Goal: Contribute content: Contribute content

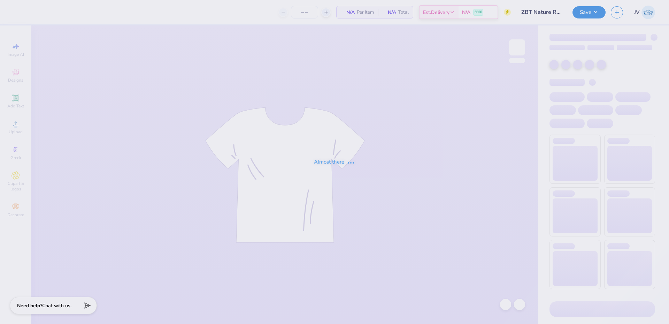
type input "50"
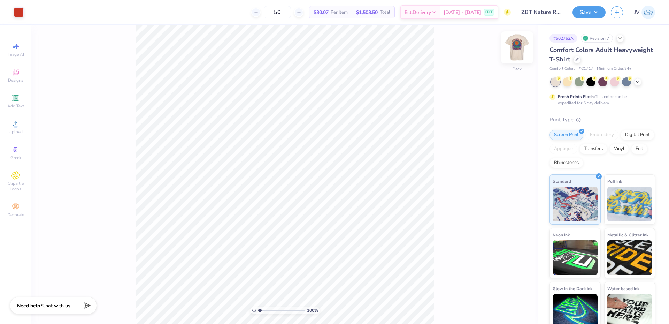
click at [526, 45] on img at bounding box center [517, 47] width 28 height 28
click at [522, 52] on img at bounding box center [517, 47] width 28 height 28
click at [13, 100] on icon at bounding box center [15, 97] width 7 height 7
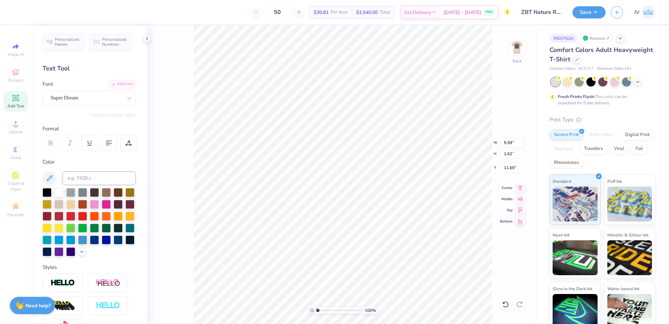
scroll to position [6, 1]
type textarea "ZBT"
click at [87, 177] on input at bounding box center [99, 178] width 74 height 14
type input "7626"
click at [118, 82] on div "Add Font" at bounding box center [122, 83] width 28 height 8
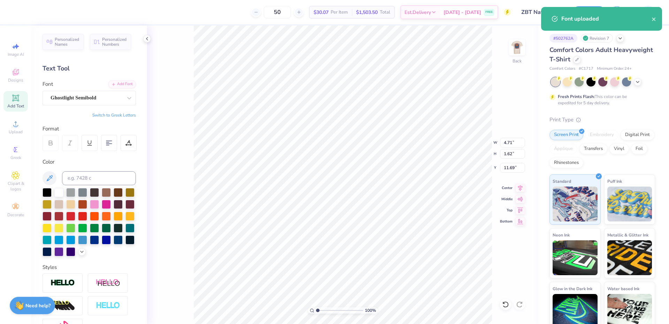
type input "5.76"
type input "3.34"
type input "1.24"
type input "3.00"
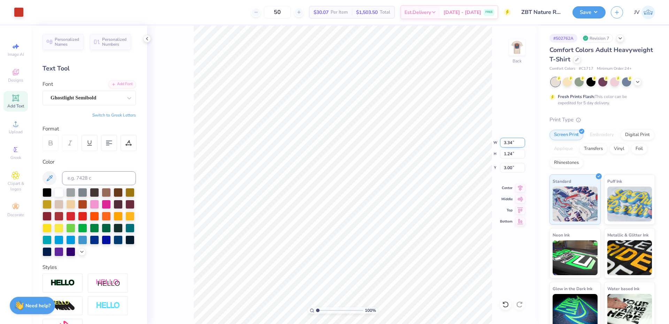
type input "4.71"
type input "1.62"
type input "5.76"
click at [505, 142] on input "4.71" at bounding box center [512, 143] width 25 height 10
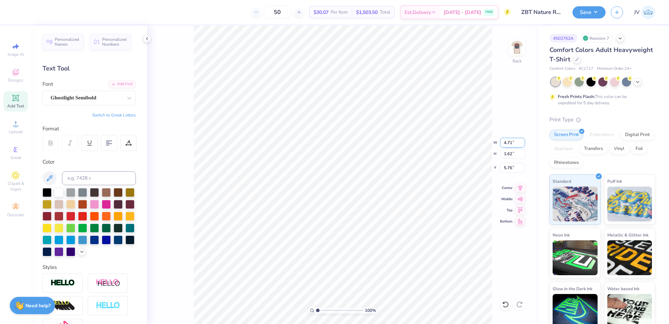
click at [505, 142] on input "4.71" at bounding box center [512, 143] width 25 height 10
type input "3.50"
type input "1.20"
type input "5.96"
type input "3.00"
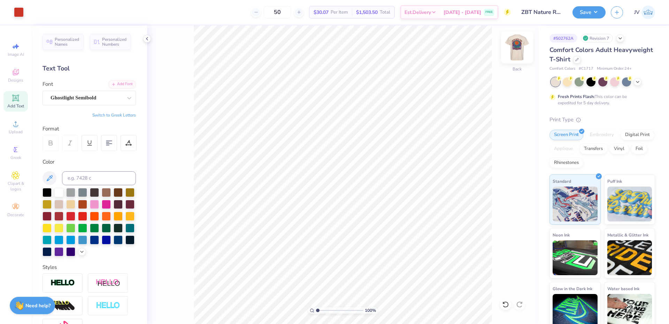
click at [516, 43] on img at bounding box center [517, 47] width 28 height 28
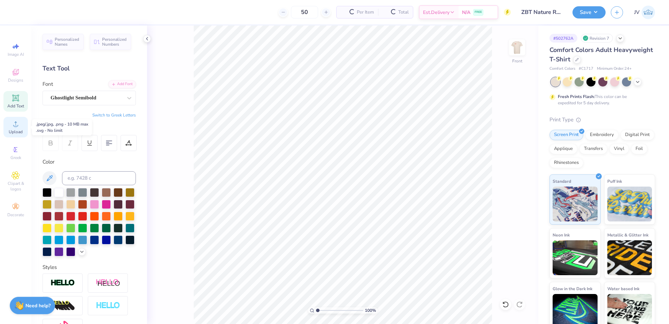
click at [16, 130] on span "Upload" at bounding box center [16, 132] width 14 height 6
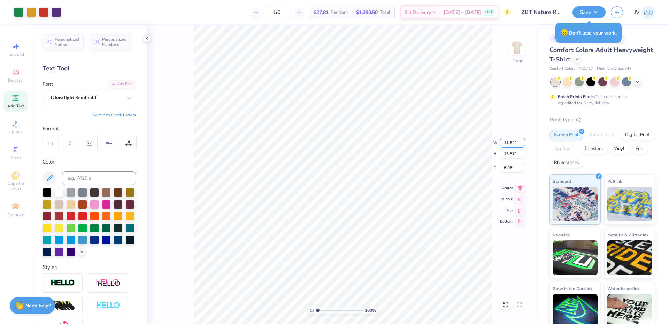
click at [513, 144] on input "11.62" at bounding box center [512, 143] width 25 height 10
type input "12.00"
type input "14.01"
click at [509, 166] on input "6.75" at bounding box center [512, 168] width 25 height 10
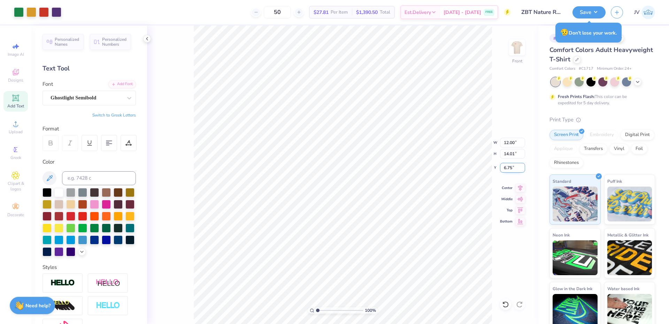
click at [509, 166] on input "6.75" at bounding box center [512, 168] width 25 height 10
type input "3.00"
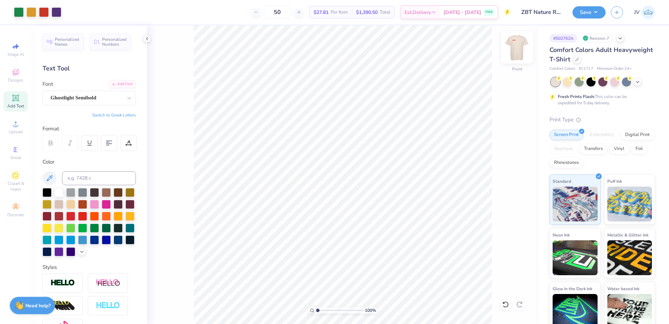
click at [518, 54] on img at bounding box center [517, 47] width 28 height 28
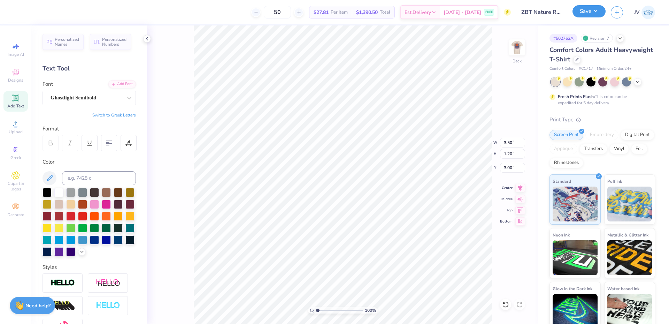
click at [581, 11] on button "Save" at bounding box center [589, 11] width 33 height 12
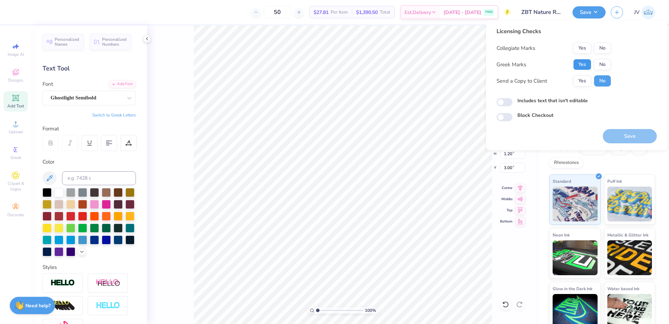
click at [583, 62] on button "Yes" at bounding box center [582, 64] width 18 height 11
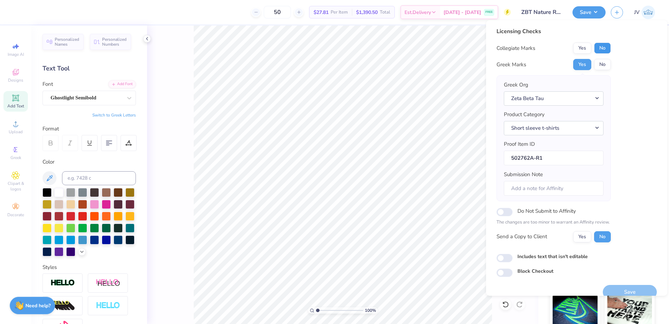
click at [603, 47] on button "No" at bounding box center [602, 48] width 17 height 11
click at [614, 289] on button "Save" at bounding box center [630, 292] width 54 height 14
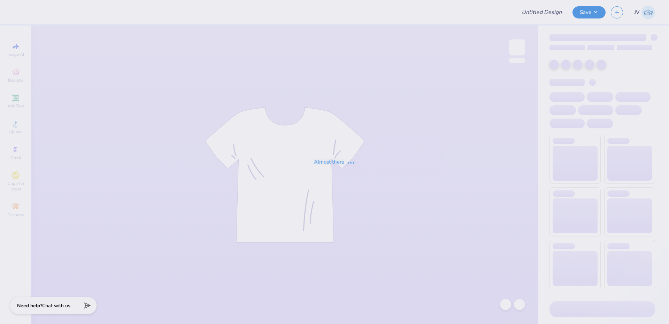
type input "Ari Woods : Saint John's University"
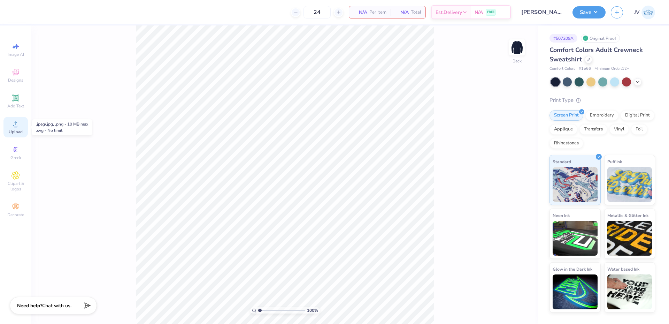
click at [14, 129] on span "Upload" at bounding box center [16, 132] width 14 height 6
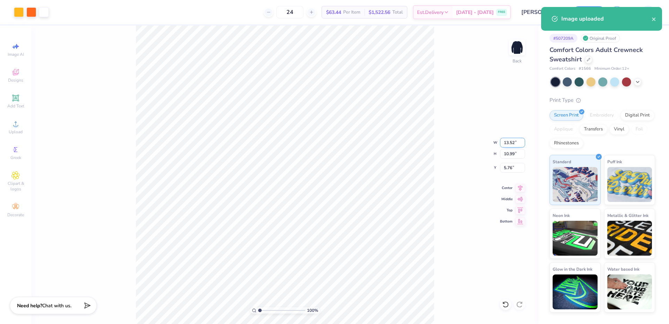
click at [511, 145] on input "13.52" at bounding box center [512, 143] width 25 height 10
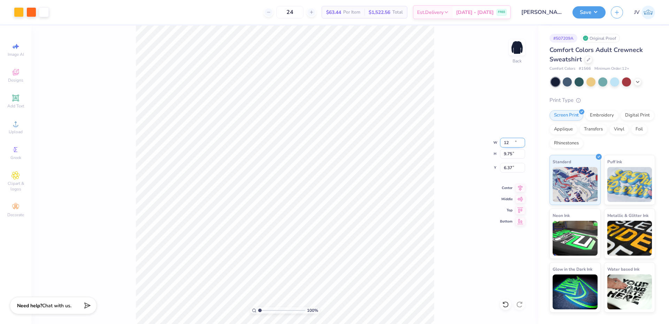
type input "12.00"
type input "9.75"
click at [512, 167] on input "6.37" at bounding box center [512, 168] width 25 height 10
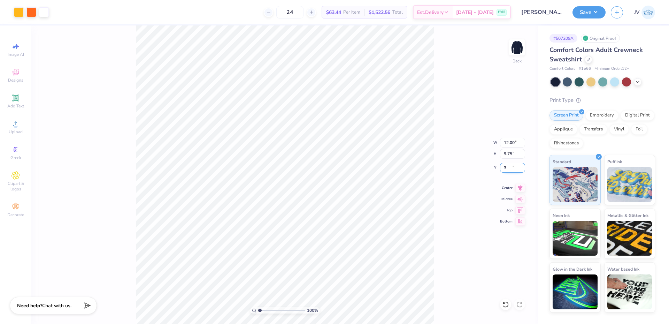
type input "3.00"
click at [16, 128] on div "Upload" at bounding box center [15, 127] width 24 height 21
click at [14, 99] on icon at bounding box center [15, 97] width 5 height 5
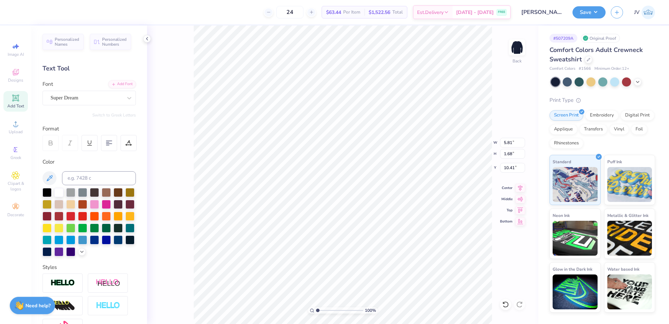
type input "13.66"
type textarea "20"
click at [113, 81] on div "Add Font" at bounding box center [122, 83] width 28 height 8
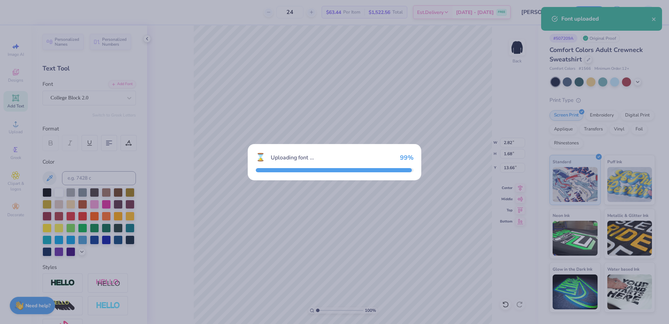
type input "2.21"
type input "2.11"
type input "13.44"
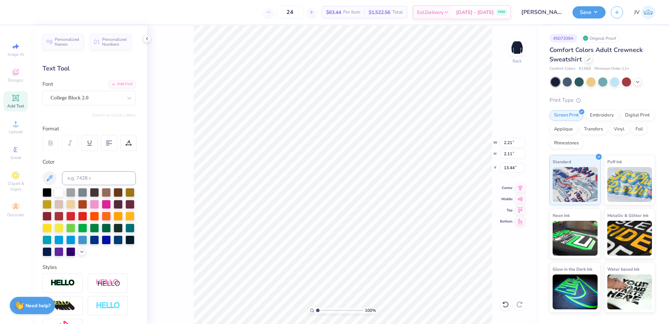
type input "9.68"
type input "2.59"
type input "2.47"
type input "9.35"
type textarea "25"
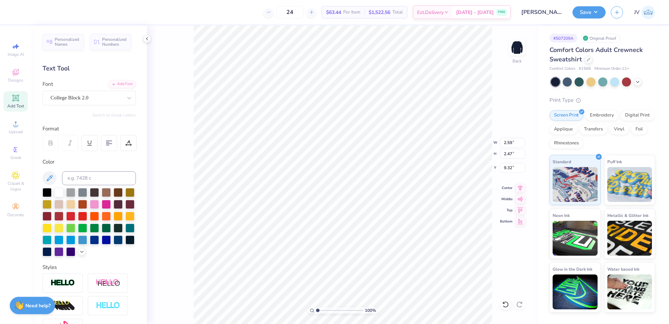
type input "9.32"
type input "2.11"
type input "2.01"
type input "9.77"
click at [418, 189] on li "Duplicate" at bounding box center [421, 193] width 55 height 14
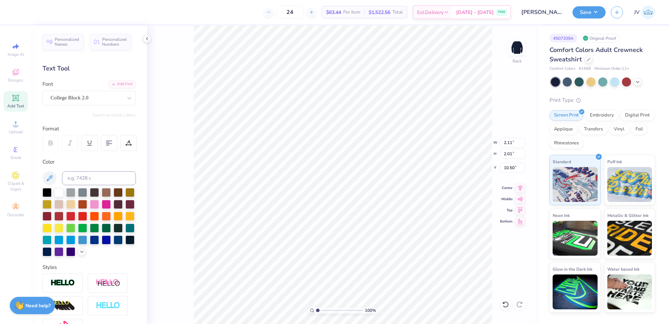
type input "10.50"
type input "9.50"
type textarea "20"
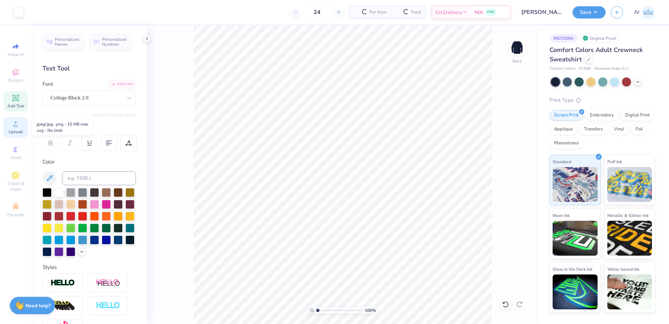
click at [15, 127] on circle at bounding box center [16, 126] width 4 height 4
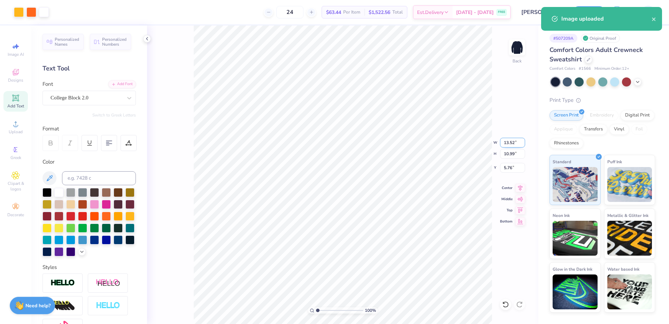
click at [508, 145] on input "13.52" at bounding box center [512, 143] width 25 height 10
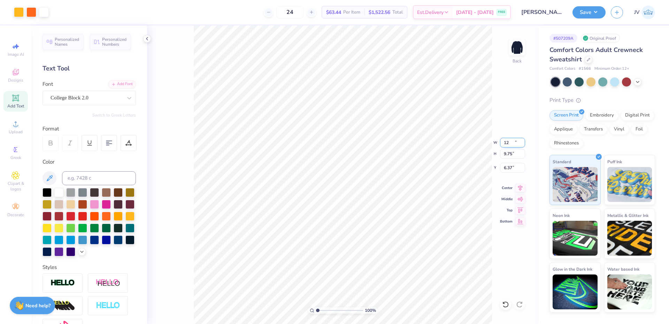
type input "12.00"
type input "9.75"
click at [511, 165] on input "6.37" at bounding box center [512, 168] width 25 height 10
type input "3.00"
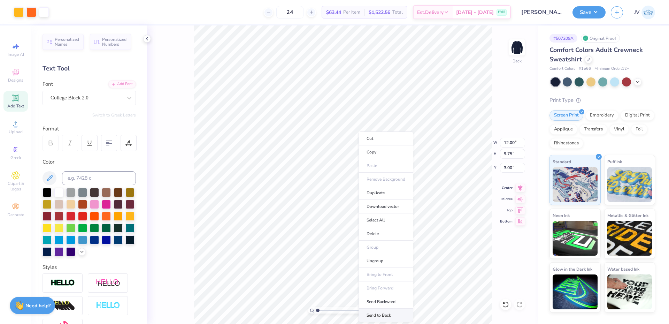
click at [376, 312] on li "Send to Back" at bounding box center [386, 315] width 55 height 14
type input "2.02"
type input "11.20"
click at [401, 245] on li "Group" at bounding box center [412, 248] width 55 height 14
click at [519, 188] on icon at bounding box center [520, 187] width 5 height 6
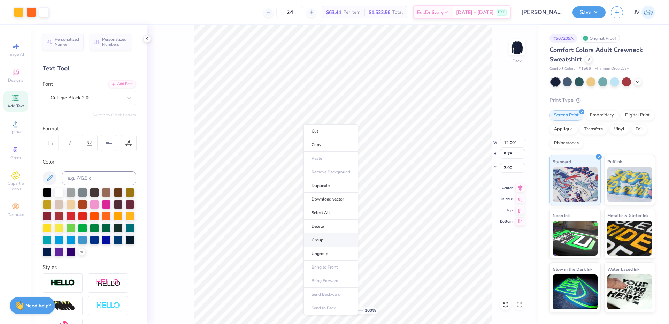
click at [324, 237] on li "Group" at bounding box center [331, 240] width 55 height 14
click at [13, 100] on icon at bounding box center [15, 97] width 7 height 7
type input "5.81"
type input "1.68"
click at [120, 85] on div "Add Font" at bounding box center [122, 83] width 28 height 8
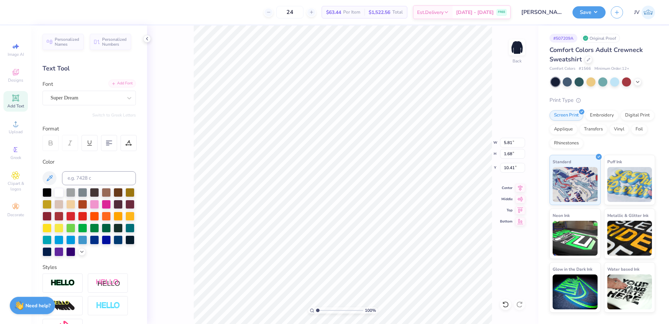
type input "13.43"
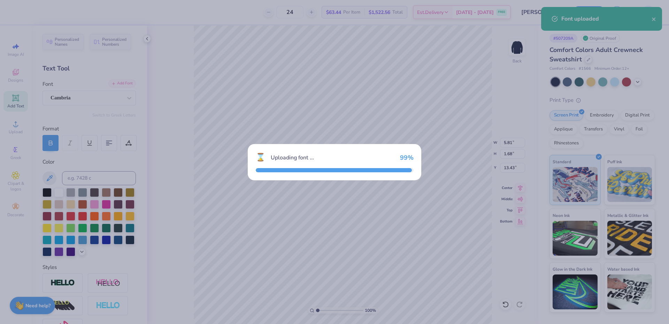
type input "5.78"
type input "1.60"
type input "13.47"
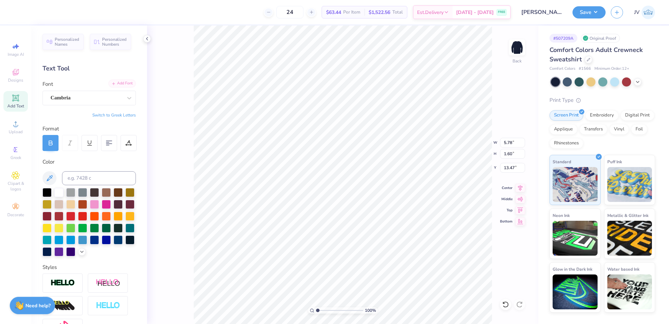
type textarea "GREEK WEEK"
type input "7.76"
type input "0.87"
type input "14.23"
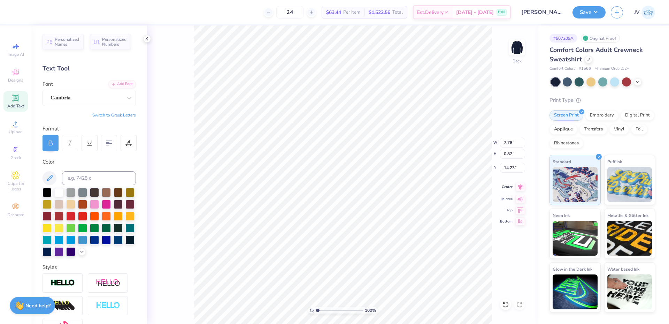
click at [521, 187] on icon at bounding box center [520, 187] width 5 height 6
click at [333, 242] on li "Group" at bounding box center [345, 243] width 55 height 14
click at [601, 13] on button "Save" at bounding box center [589, 11] width 33 height 12
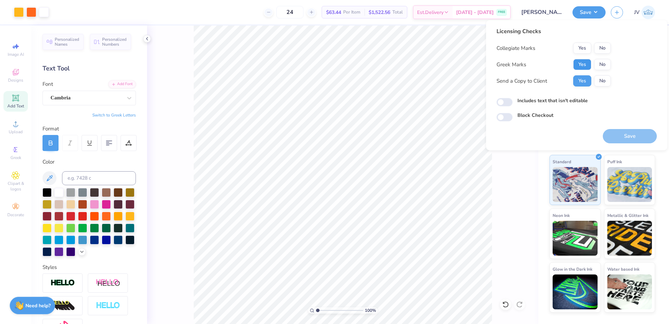
click at [576, 62] on button "Yes" at bounding box center [582, 64] width 18 height 11
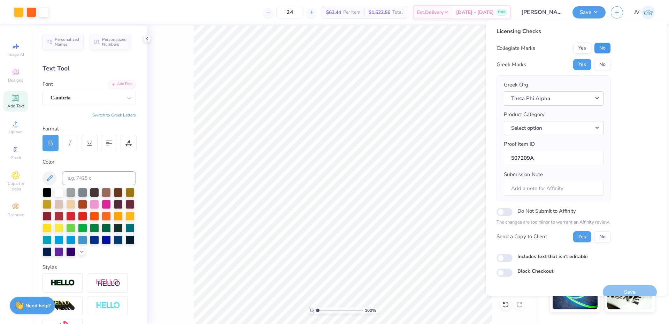
click at [604, 46] on button "No" at bounding box center [602, 48] width 17 height 11
click at [541, 126] on button "Select option" at bounding box center [554, 128] width 100 height 14
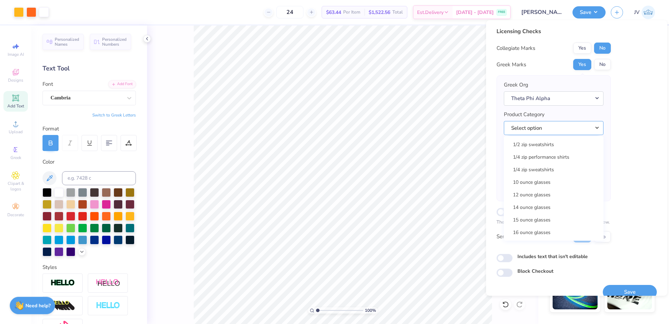
click at [536, 124] on button "Select option" at bounding box center [554, 128] width 100 height 14
click at [595, 125] on button "Select option" at bounding box center [554, 128] width 100 height 14
click at [543, 169] on link "Sweaters" at bounding box center [554, 174] width 94 height 12
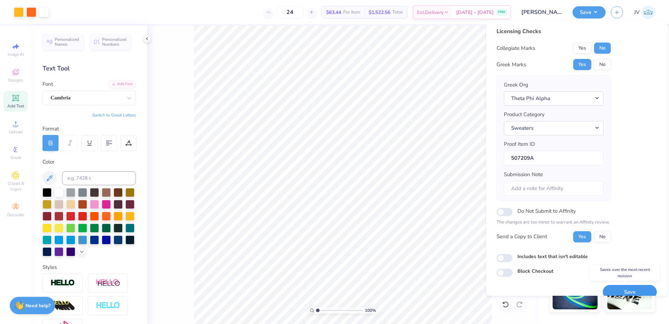
click at [625, 291] on button "Save" at bounding box center [630, 292] width 54 height 14
